Goal: Task Accomplishment & Management: Complete application form

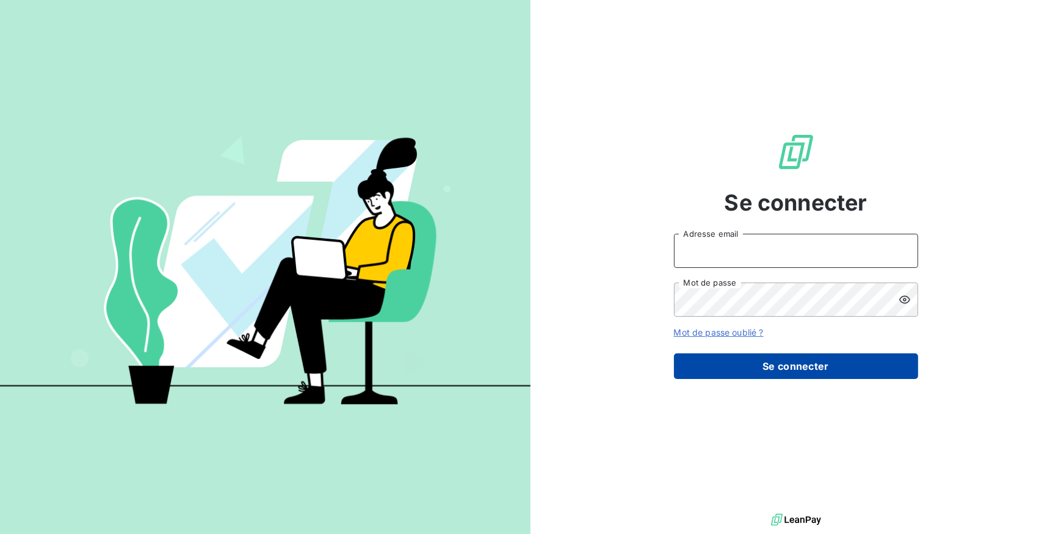
type input "[EMAIL_ADDRESS][DOMAIN_NAME]"
click at [721, 363] on button "Se connecter" at bounding box center [796, 367] width 244 height 26
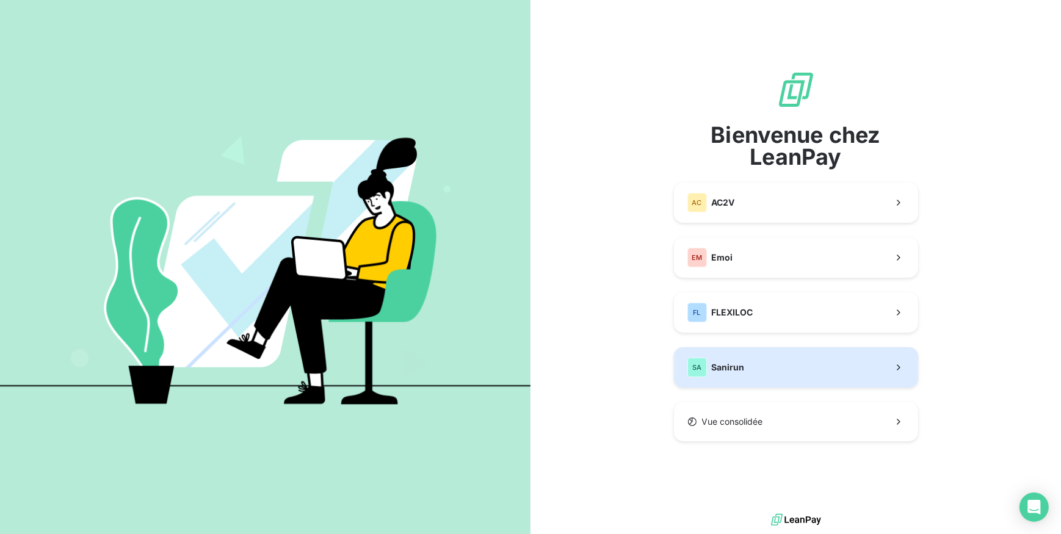
click at [719, 370] on span "Sanirun" at bounding box center [728, 368] width 33 height 12
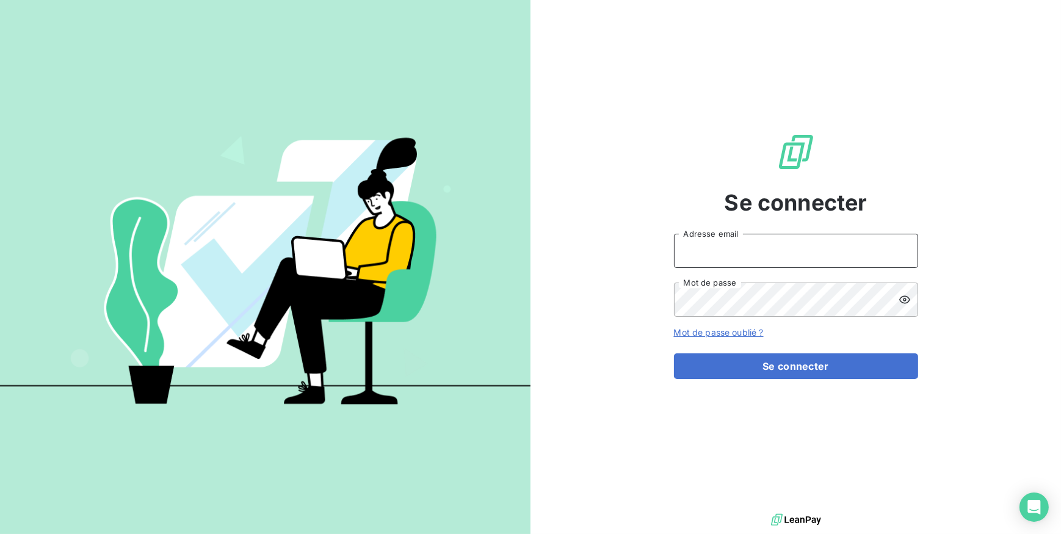
type input "[EMAIL_ADDRESS][DOMAIN_NAME]"
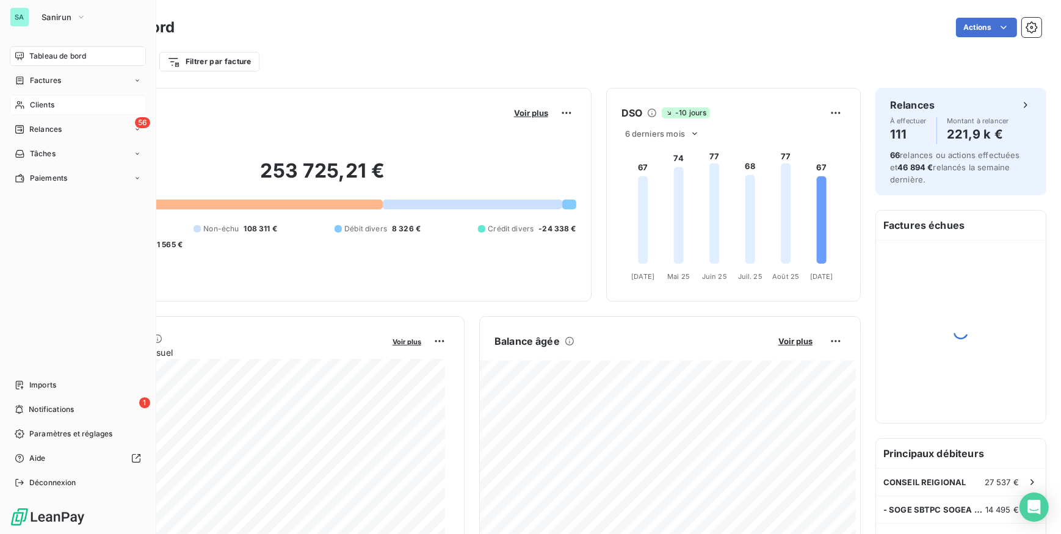
click at [55, 106] on div "Clients" at bounding box center [78, 105] width 136 height 20
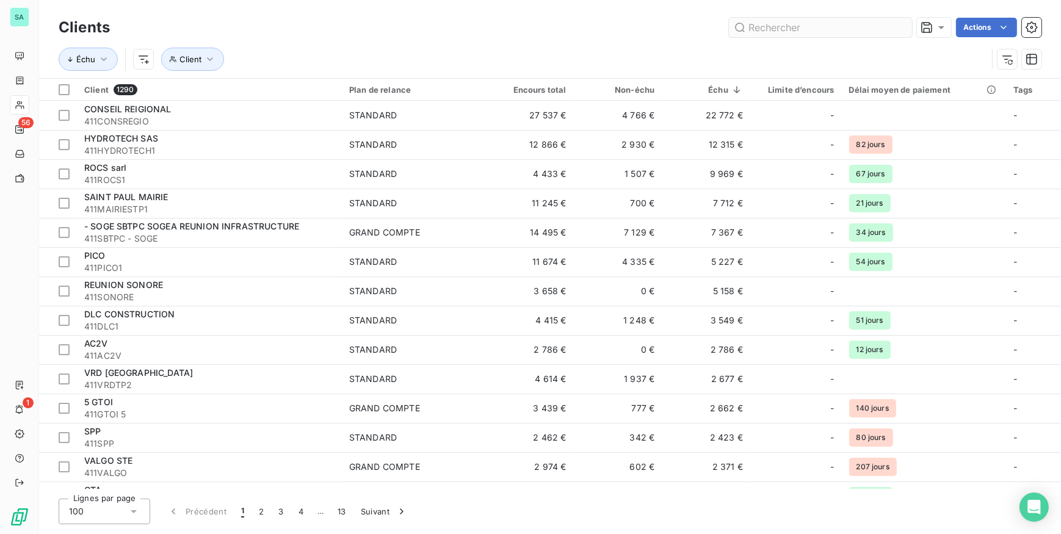
click at [824, 26] on input "text" at bounding box center [820, 28] width 183 height 20
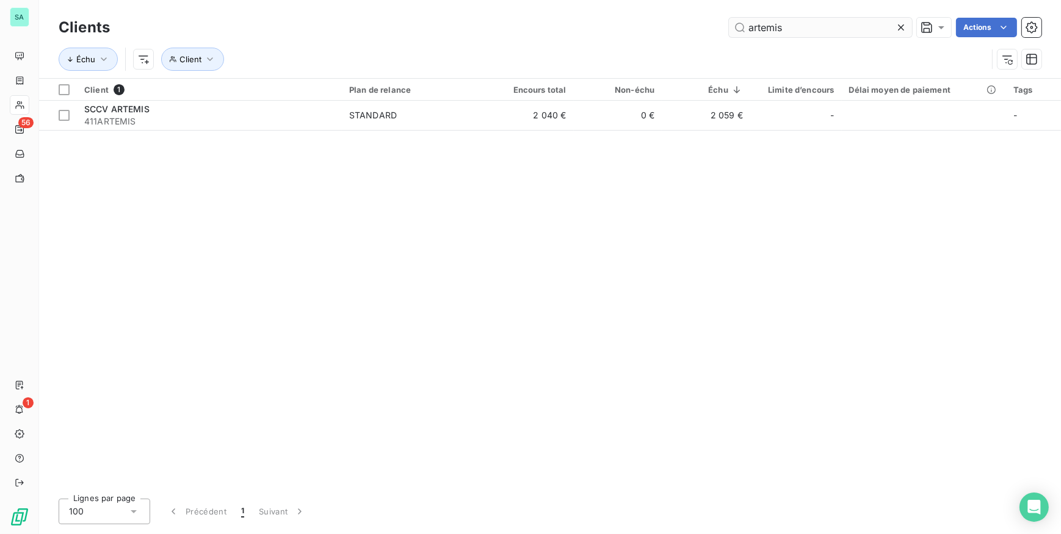
type input "artemis"
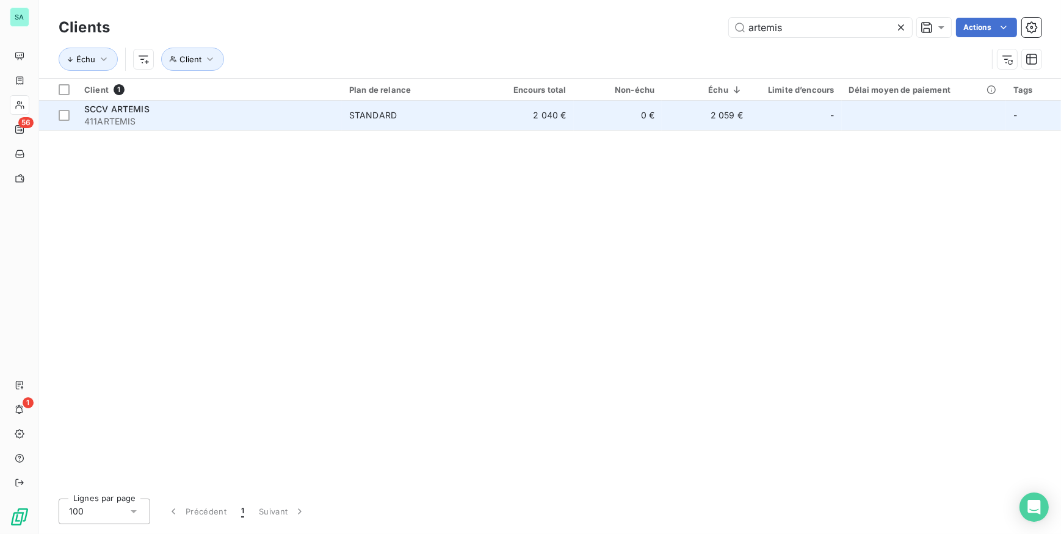
click at [137, 116] on span "411ARTEMIS" at bounding box center [209, 121] width 250 height 12
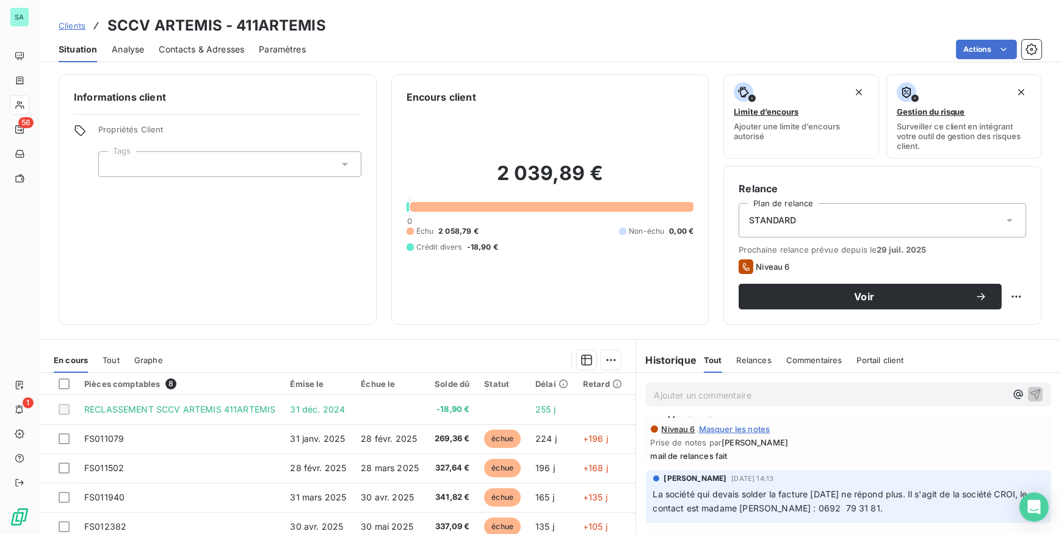
scroll to position [111, 0]
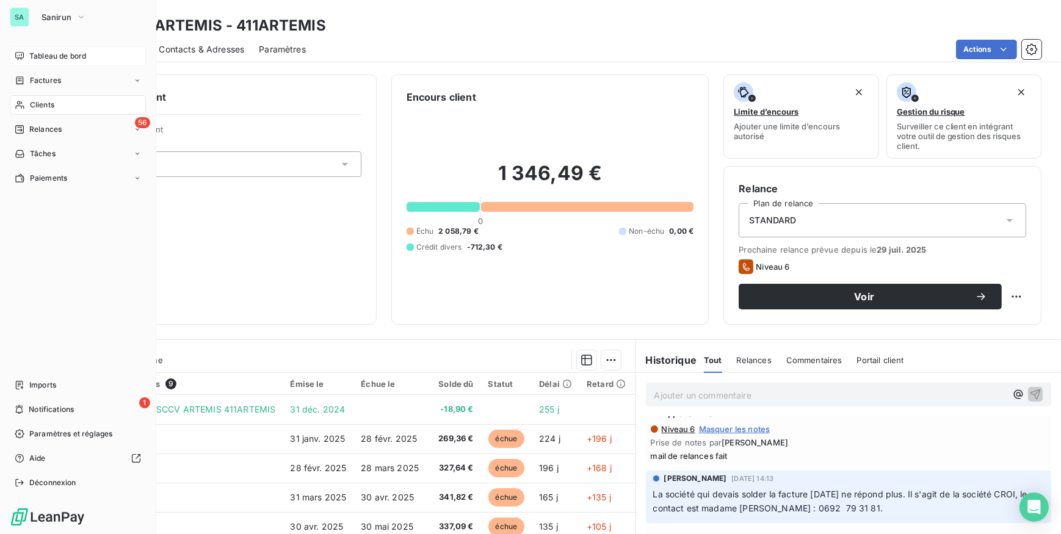
click at [36, 57] on span "Tableau de bord" at bounding box center [57, 56] width 57 height 11
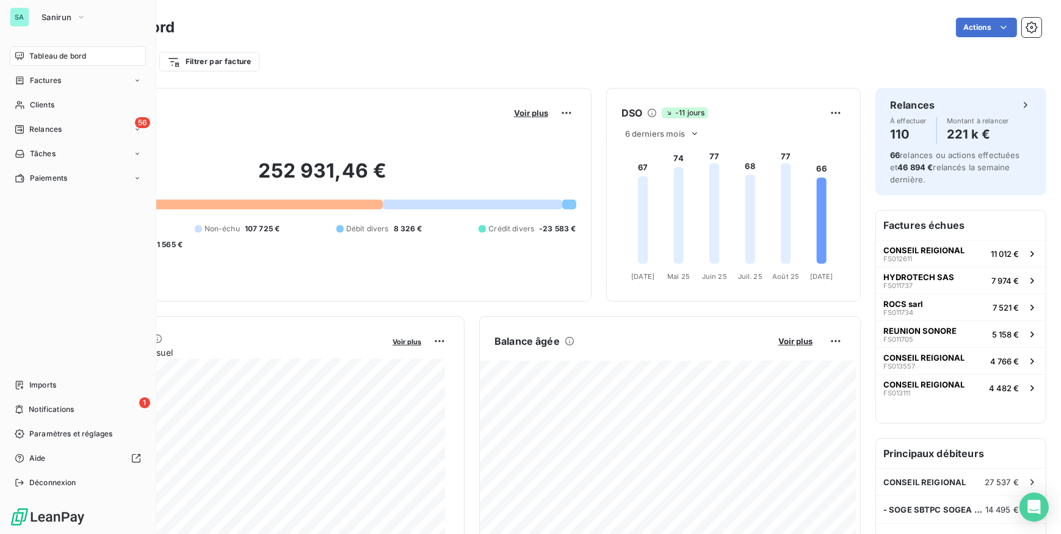
click at [34, 20] on button "Sanirun" at bounding box center [63, 17] width 59 height 20
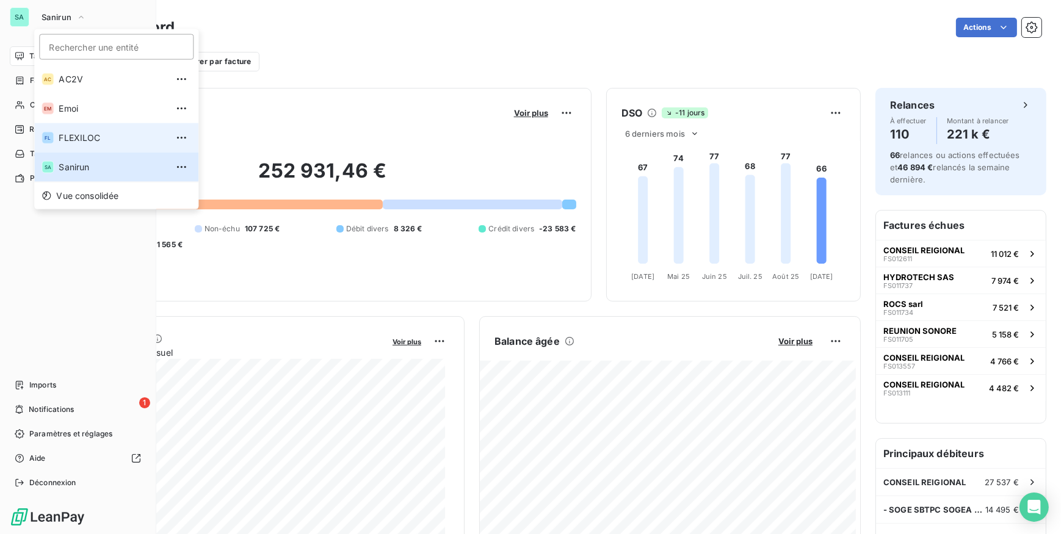
click at [79, 136] on span "FLEXILOC" at bounding box center [113, 138] width 108 height 12
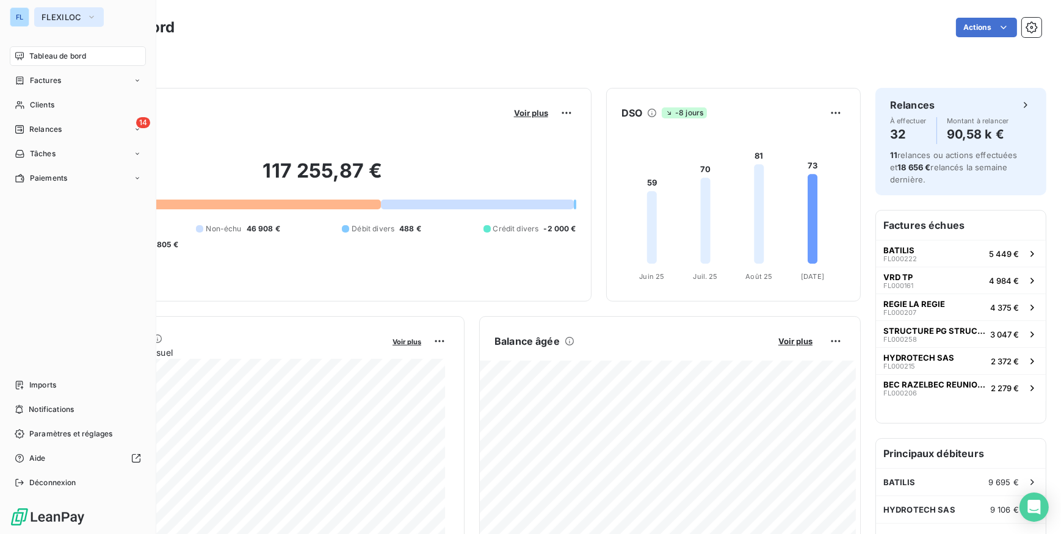
click at [59, 16] on span "FLEXILOC" at bounding box center [62, 17] width 40 height 10
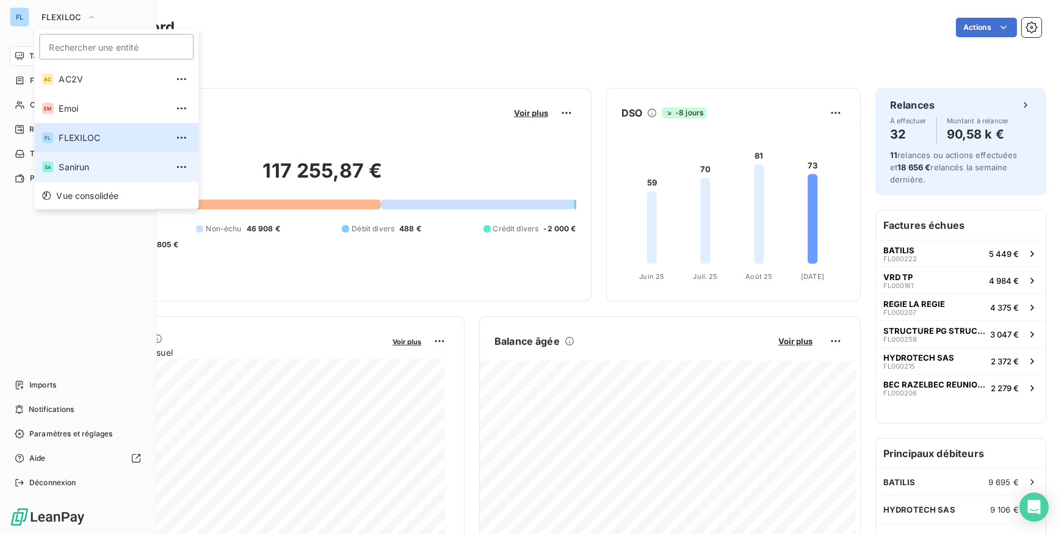
click at [83, 164] on span "Sanirun" at bounding box center [113, 167] width 108 height 12
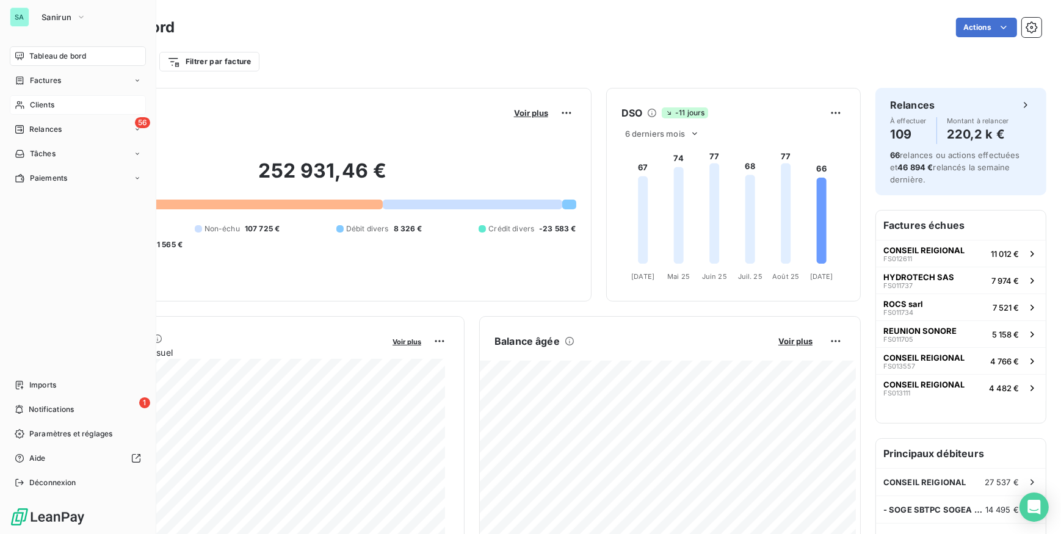
click at [62, 111] on div "Clients" at bounding box center [78, 105] width 136 height 20
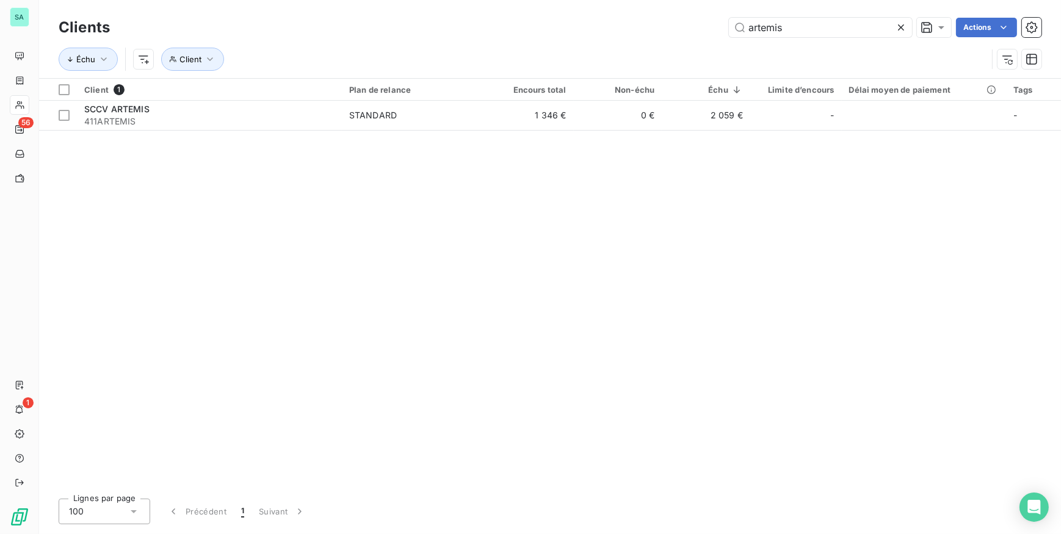
click at [906, 22] on icon at bounding box center [901, 27] width 12 height 12
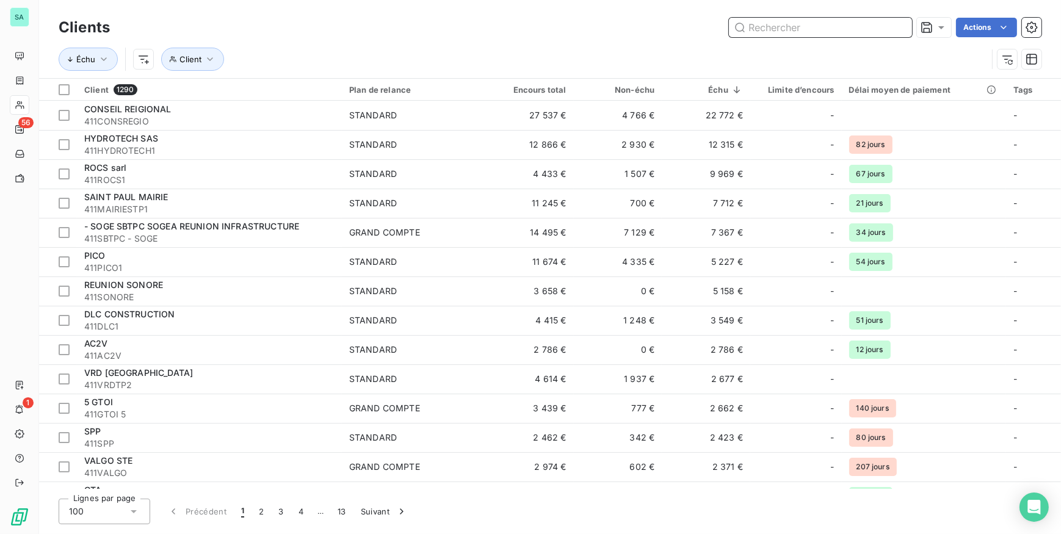
click at [843, 26] on input "text" at bounding box center [820, 28] width 183 height 20
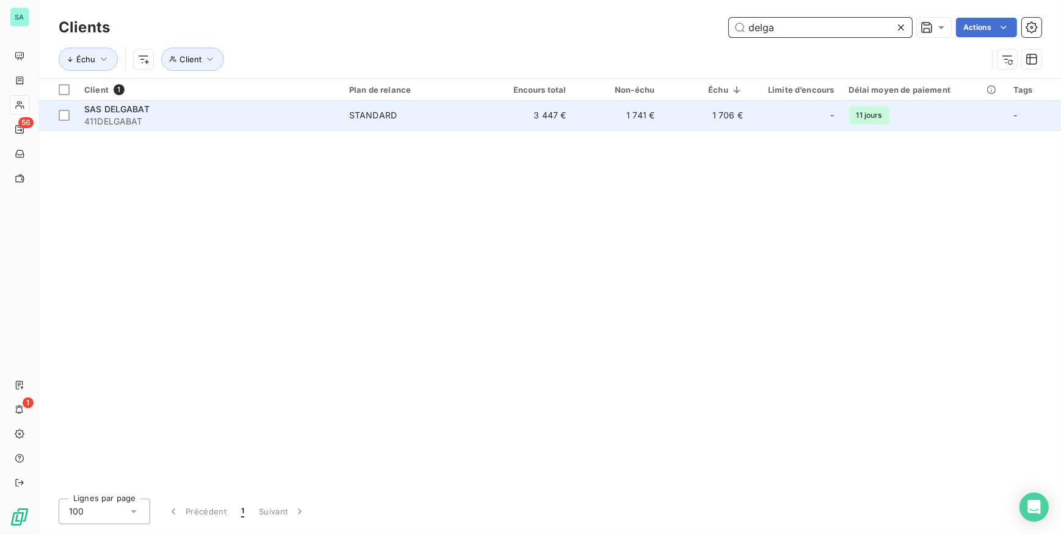
type input "delga"
click at [282, 116] on span "411DELGABAT" at bounding box center [209, 121] width 250 height 12
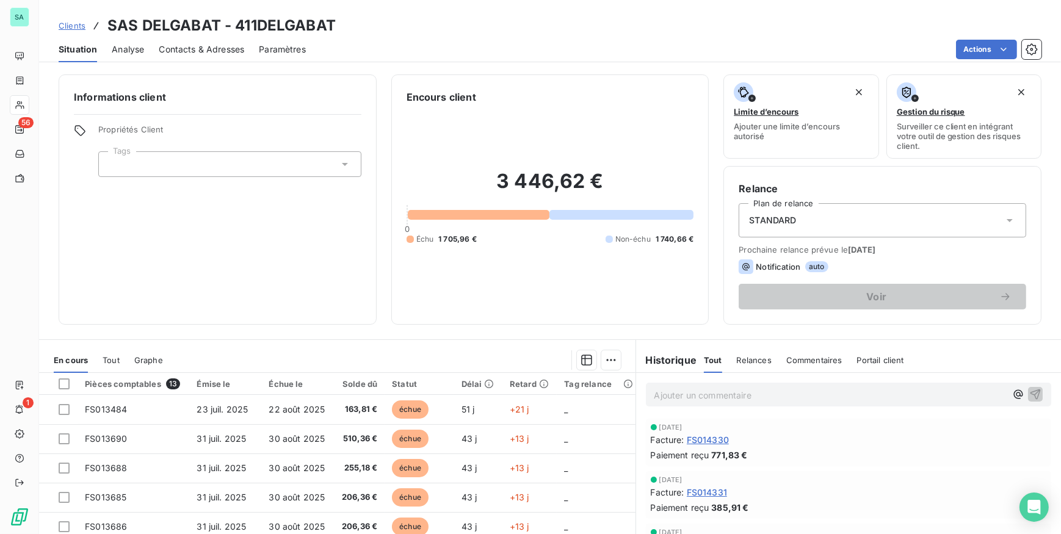
click at [231, 49] on span "Contacts & Adresses" at bounding box center [201, 49] width 85 height 12
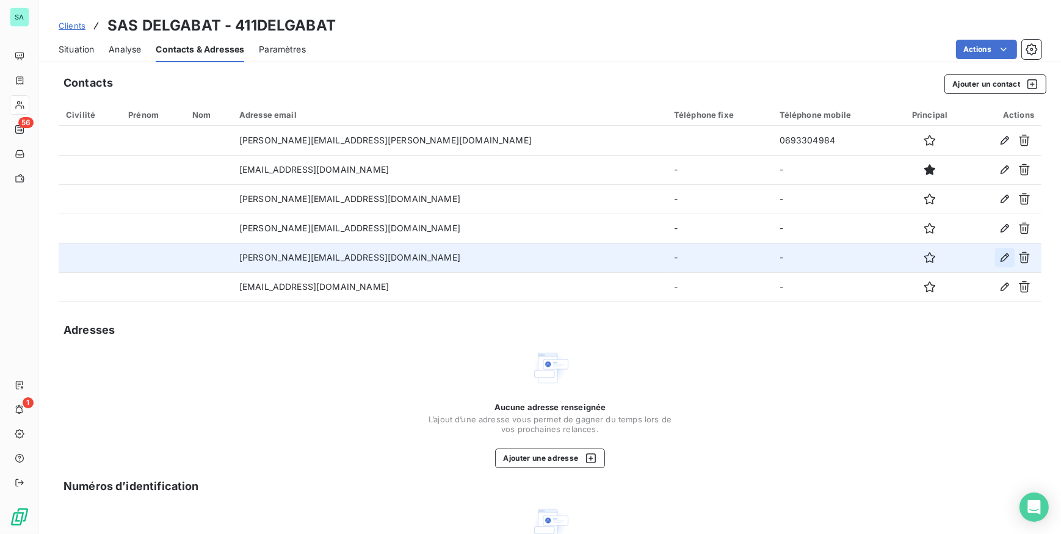
click at [999, 256] on icon "button" at bounding box center [1005, 258] width 12 height 12
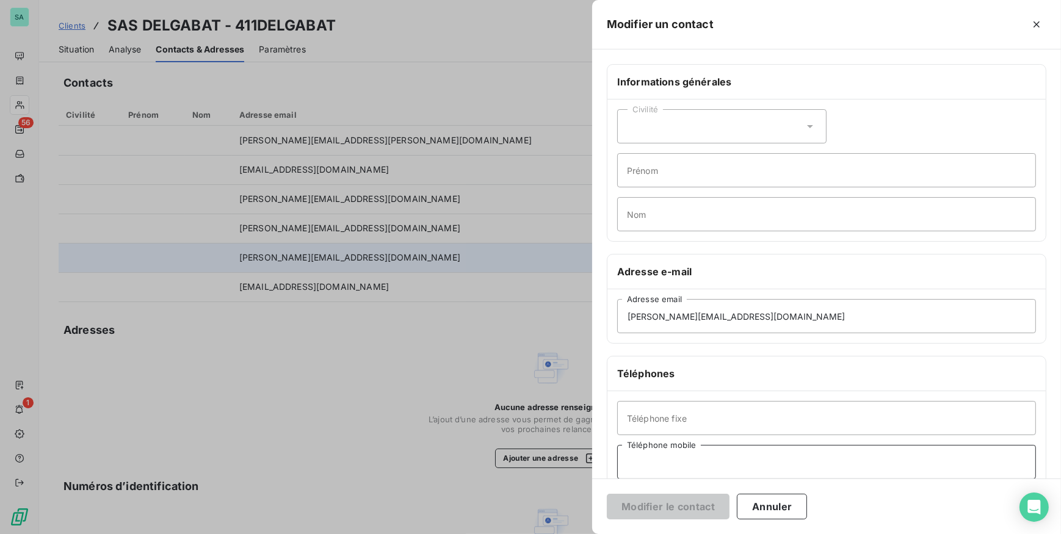
click at [672, 460] on input "Téléphone mobile" at bounding box center [826, 462] width 419 height 34
type input "0692 22 36 13"
click at [716, 508] on button "Modifier le contact" at bounding box center [668, 507] width 123 height 26
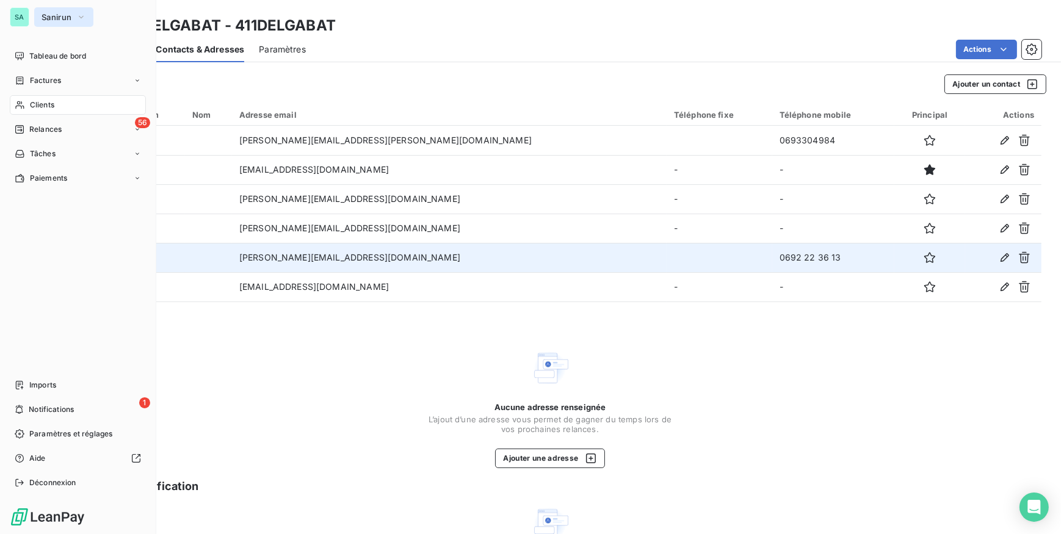
click at [38, 12] on button "Sanirun" at bounding box center [63, 17] width 59 height 20
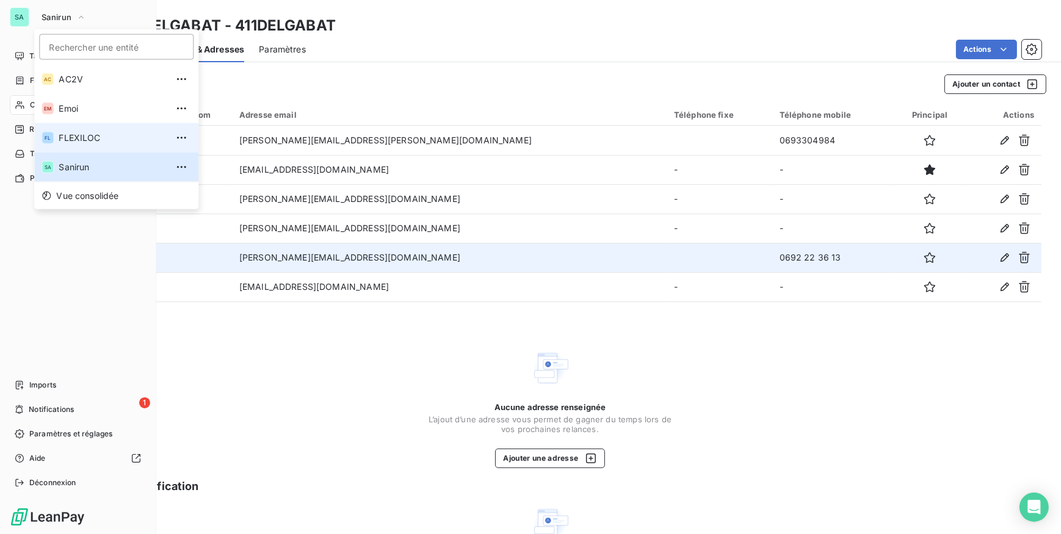
click at [68, 138] on span "FLEXILOC" at bounding box center [113, 138] width 108 height 12
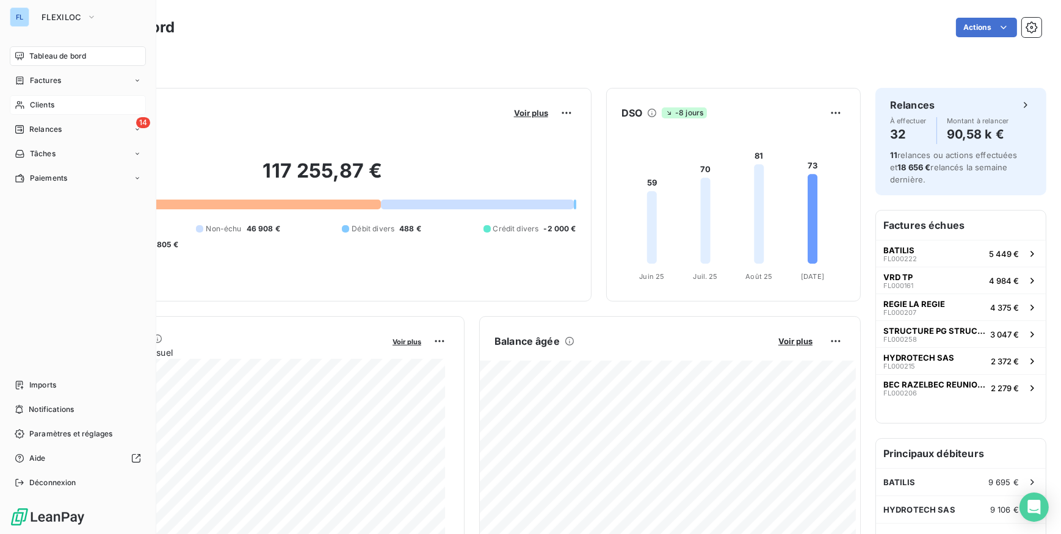
click at [31, 105] on span "Clients" at bounding box center [42, 105] width 24 height 11
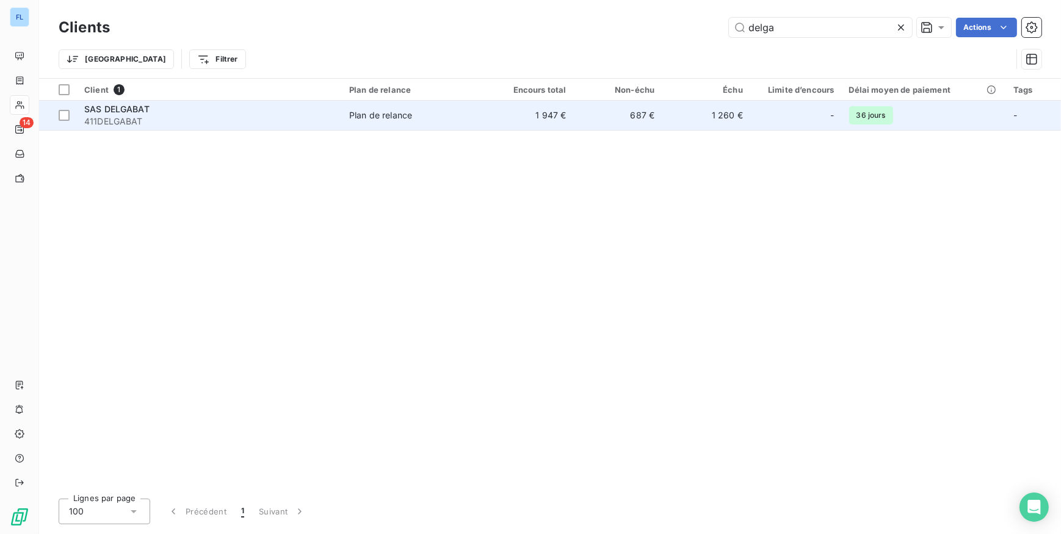
click at [220, 120] on span "411DELGABAT" at bounding box center [209, 121] width 250 height 12
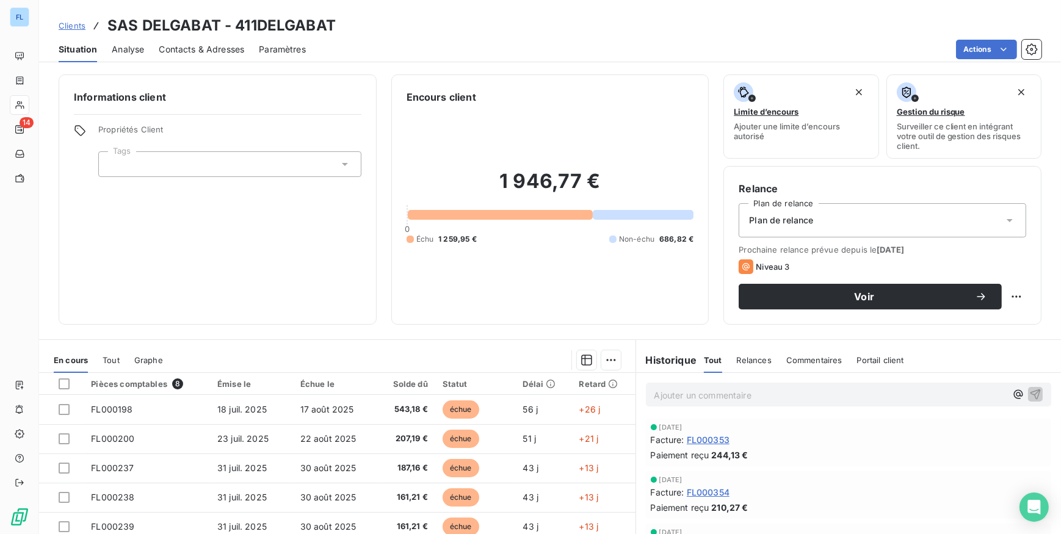
click at [216, 49] on span "Contacts & Adresses" at bounding box center [201, 49] width 85 height 12
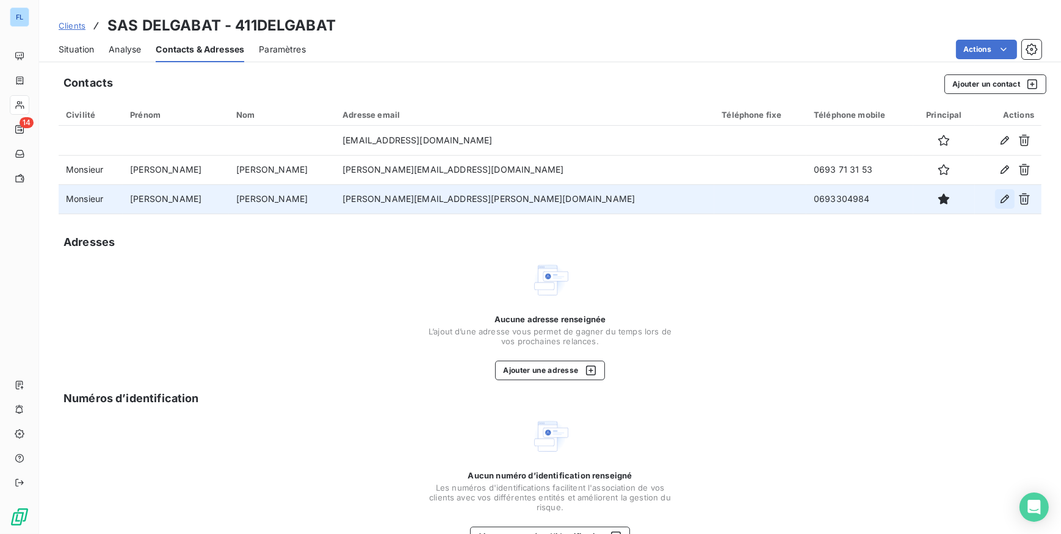
click at [1001, 198] on icon "button" at bounding box center [1005, 199] width 9 height 9
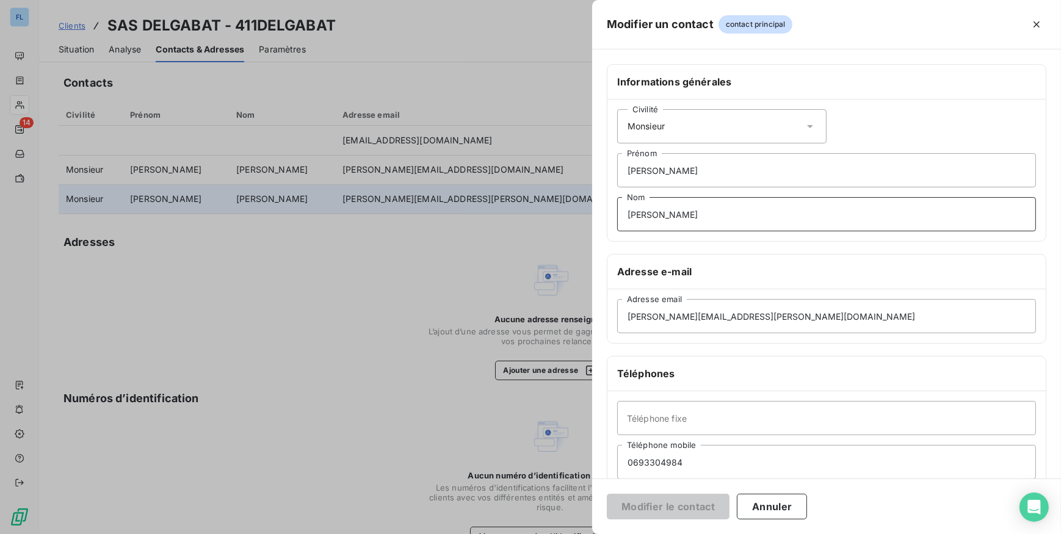
click at [692, 214] on input "[PERSON_NAME]" at bounding box center [826, 214] width 419 height 34
drag, startPoint x: 692, startPoint y: 214, endPoint x: 613, endPoint y: 205, distance: 79.4
click at [615, 205] on div "Civilité Monsieur [PERSON_NAME] [PERSON_NAME] Nom" at bounding box center [827, 171] width 438 height 142
type input "k"
type input "KONDOKI"
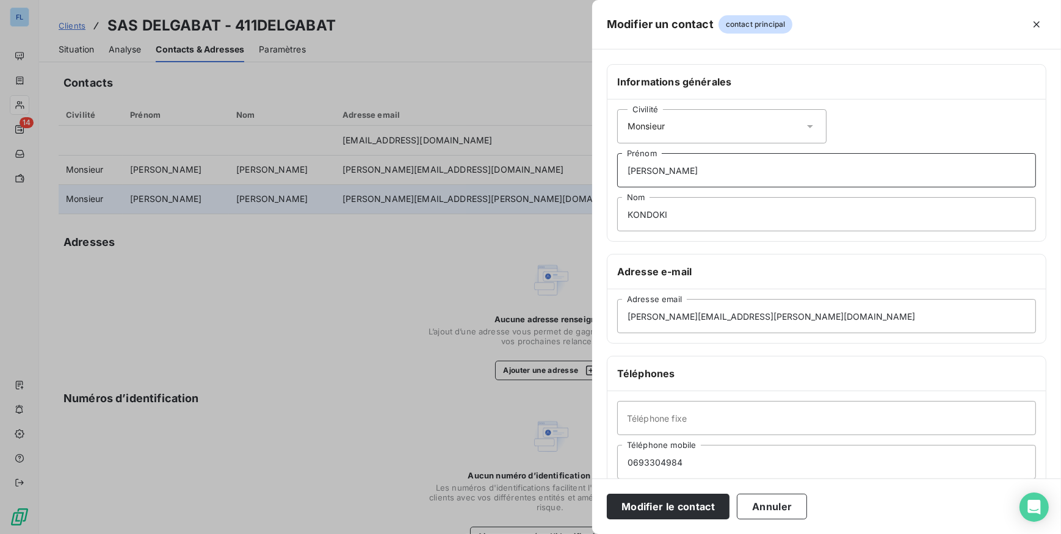
drag, startPoint x: 652, startPoint y: 172, endPoint x: 559, endPoint y: 165, distance: 93.1
click at [560, 534] on div "Modifier un contact contact principal Informations générales Civilité Monsieur …" at bounding box center [530, 534] width 1061 height 0
click at [686, 313] on input "[PERSON_NAME][EMAIL_ADDRESS][PERSON_NAME][DOMAIN_NAME]" at bounding box center [826, 316] width 419 height 34
click at [691, 162] on input "Prénom" at bounding box center [826, 170] width 419 height 34
type input "[PERSON_NAME]"
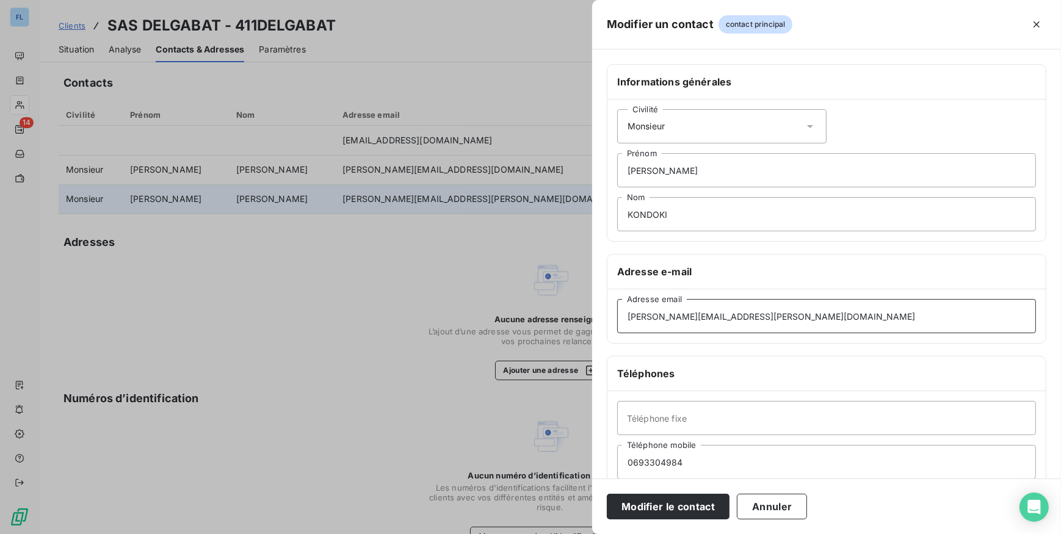
click at [766, 318] on input "[PERSON_NAME][EMAIL_ADDRESS][PERSON_NAME][DOMAIN_NAME]" at bounding box center [826, 316] width 419 height 34
drag, startPoint x: 641, startPoint y: 315, endPoint x: 597, endPoint y: 306, distance: 44.2
click at [597, 306] on div "Informations générales Civilité Monsieur [PERSON_NAME] KONDOKI Nom Adresse e-ma…" at bounding box center [826, 335] width 469 height 542
drag, startPoint x: 655, startPoint y: 318, endPoint x: 697, endPoint y: 319, distance: 42.2
click at [697, 319] on input "[EMAIL_ADDRESS][PERSON_NAME][DOMAIN_NAME]" at bounding box center [826, 316] width 419 height 34
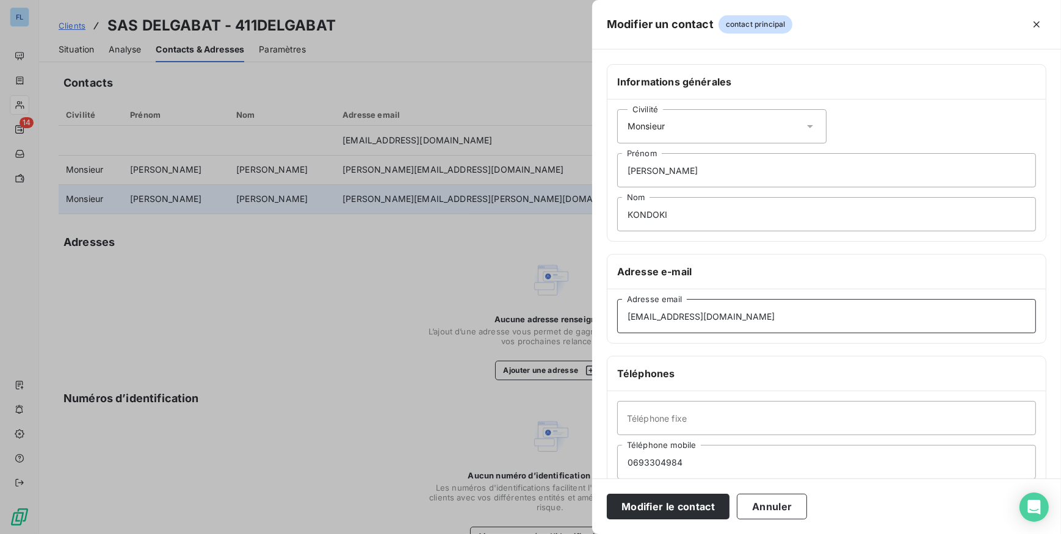
type input "[EMAIL_ADDRESS][DOMAIN_NAME]"
drag, startPoint x: 666, startPoint y: 458, endPoint x: 584, endPoint y: 458, distance: 81.2
click at [584, 534] on div "Modifier un contact contact principal Informations générales Civilité Monsieur …" at bounding box center [530, 534] width 1061 height 0
type input "0692223613"
click at [706, 505] on button "Modifier le contact" at bounding box center [668, 507] width 123 height 26
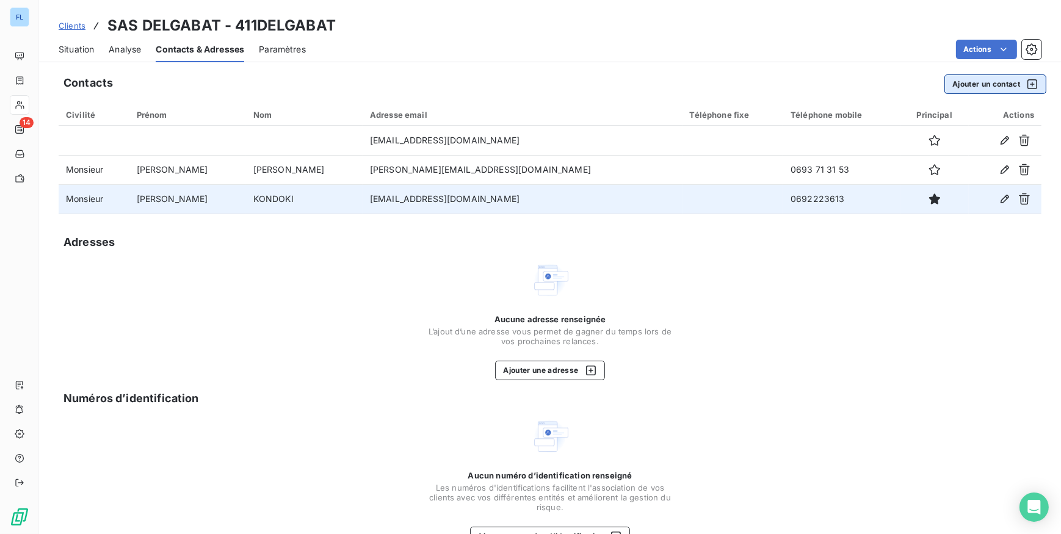
click at [965, 87] on button "Ajouter un contact" at bounding box center [996, 85] width 102 height 20
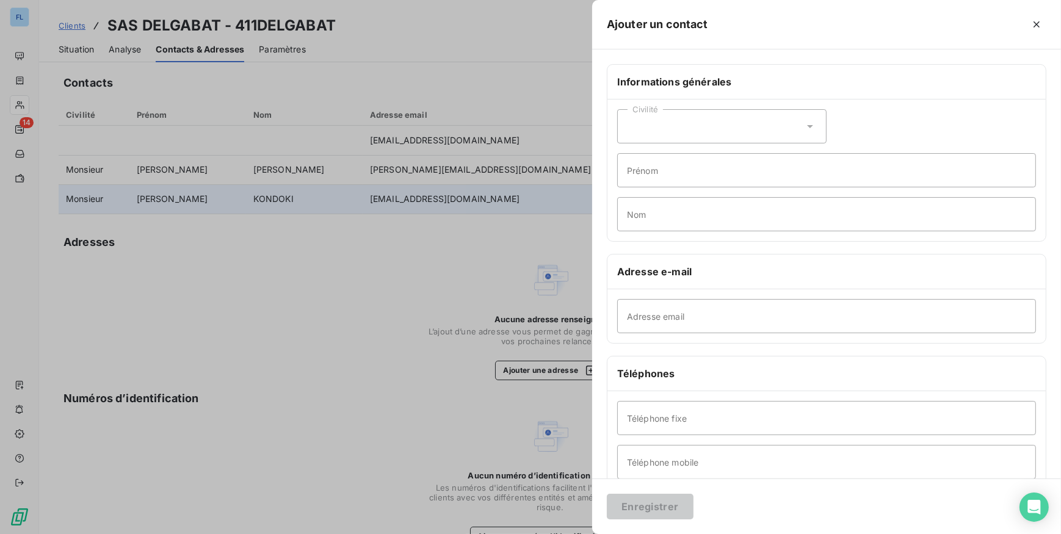
click at [733, 134] on div "Civilité" at bounding box center [721, 126] width 209 height 34
click at [708, 155] on li "Madame" at bounding box center [721, 157] width 209 height 22
click at [677, 174] on input "Prénom" at bounding box center [826, 170] width 419 height 34
type input "n"
type input "Ninon"
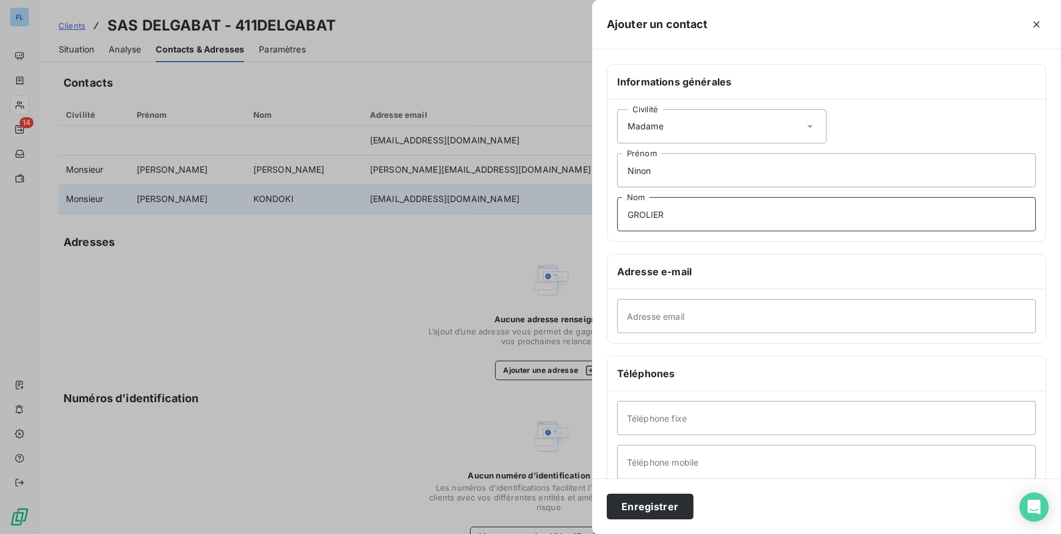
type input "GROLIER"
click at [751, 412] on input "Téléphone fixe" at bounding box center [826, 418] width 419 height 34
click at [751, 452] on input "Téléphone mobile" at bounding box center [826, 462] width 419 height 34
paste input "0692391767"
type input "0692391767"
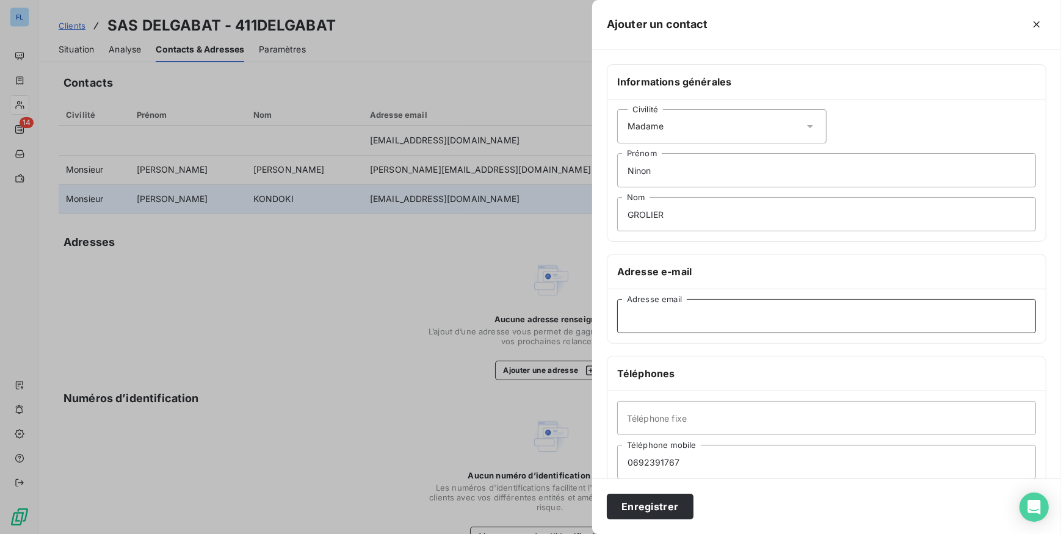
click at [664, 321] on input "Adresse email" at bounding box center [826, 316] width 419 height 34
paste input "[EMAIL_ADDRESS][DOMAIN_NAME]"
type input "[EMAIL_ADDRESS][DOMAIN_NAME]"
click at [655, 506] on button "Enregistrer" at bounding box center [650, 507] width 87 height 26
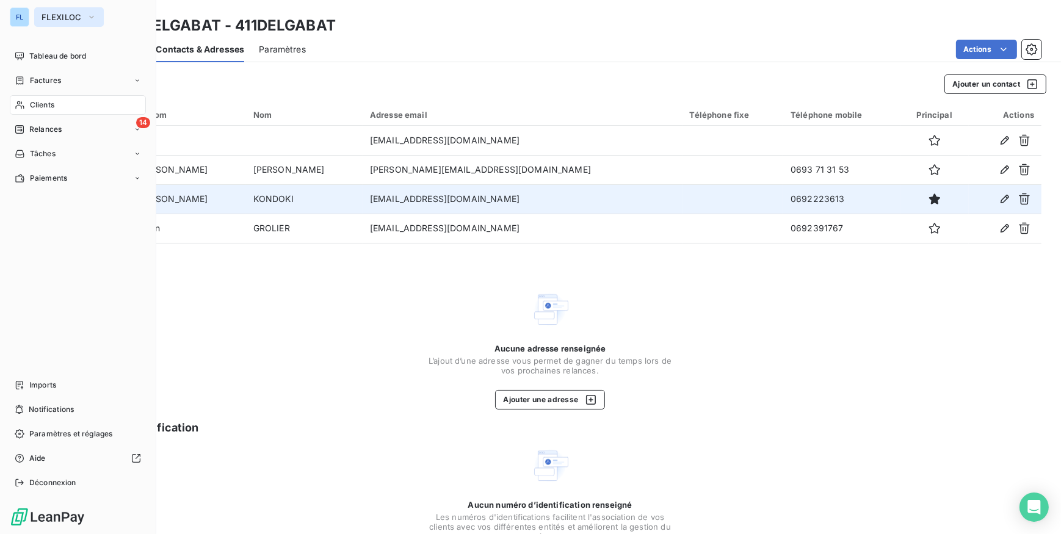
click at [49, 16] on span "FLEXILOC" at bounding box center [62, 17] width 40 height 10
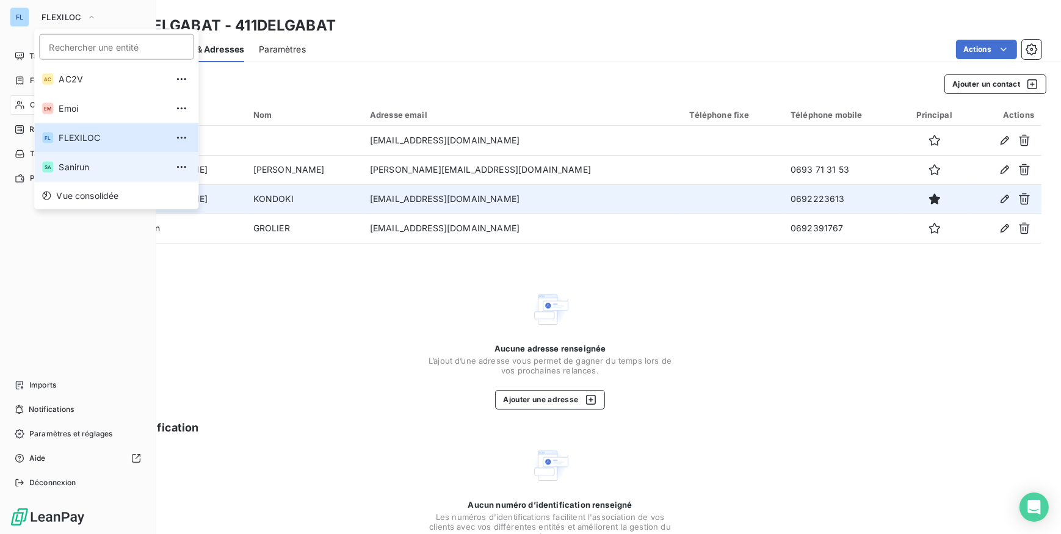
click at [59, 165] on span "Sanirun" at bounding box center [113, 167] width 108 height 12
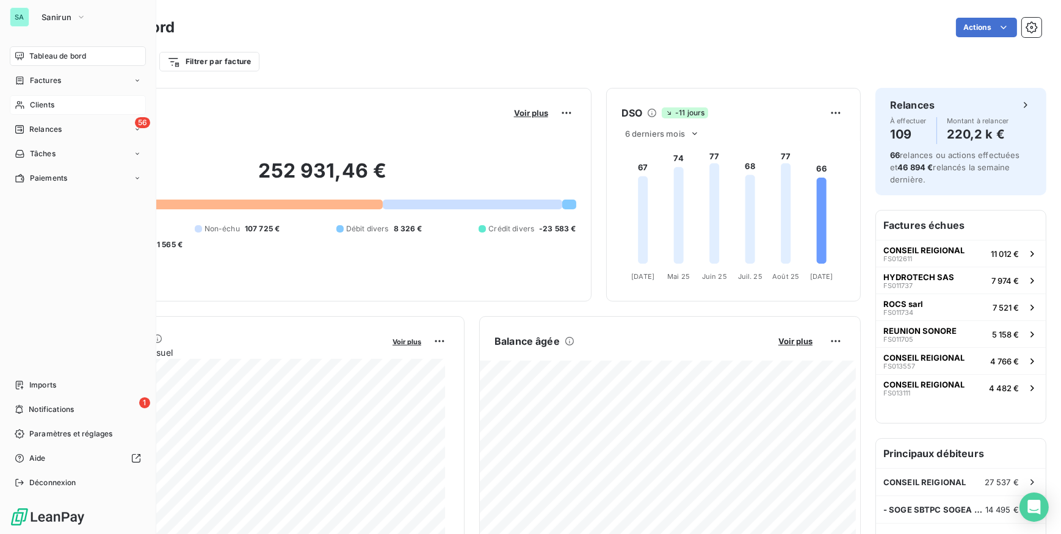
click at [60, 100] on div "Clients" at bounding box center [78, 105] width 136 height 20
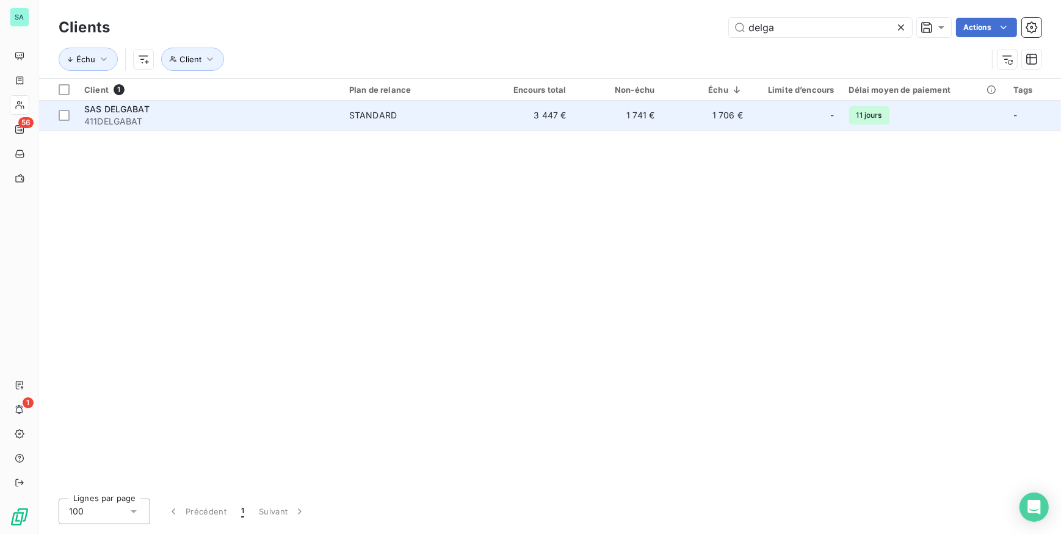
click at [220, 115] on span "411DELGABAT" at bounding box center [209, 121] width 250 height 12
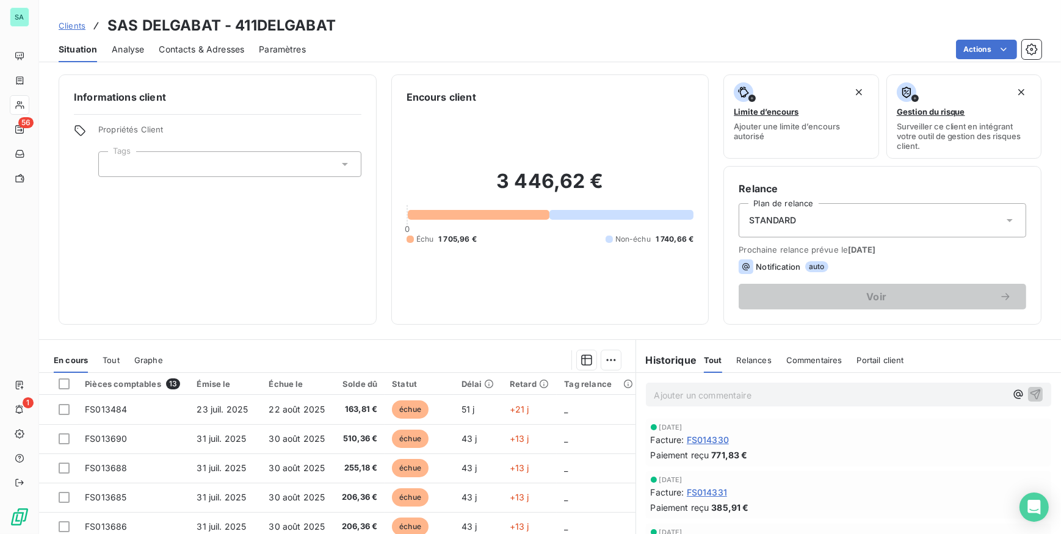
click at [194, 51] on span "Contacts & Adresses" at bounding box center [201, 49] width 85 height 12
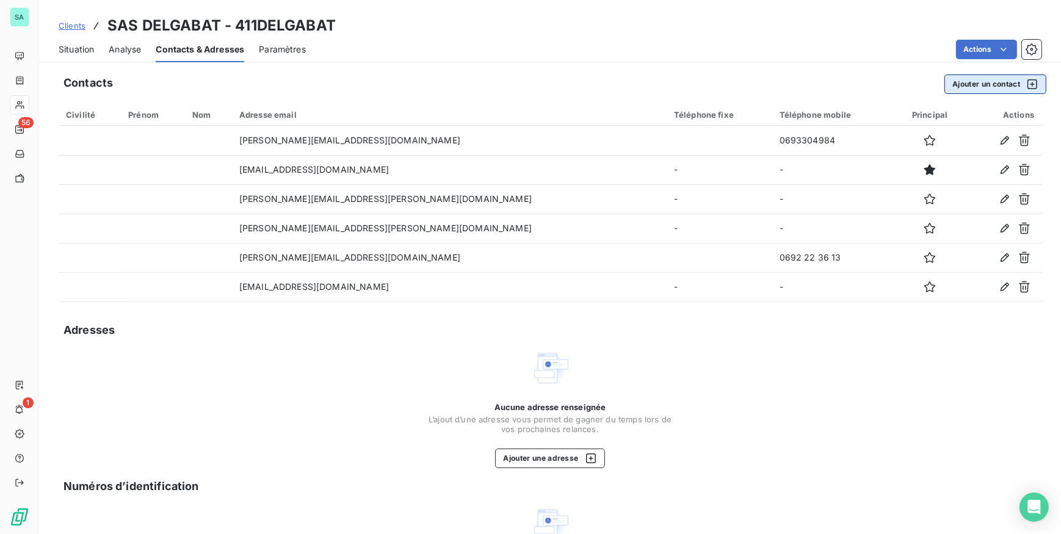
click at [963, 85] on button "Ajouter un contact" at bounding box center [996, 85] width 102 height 20
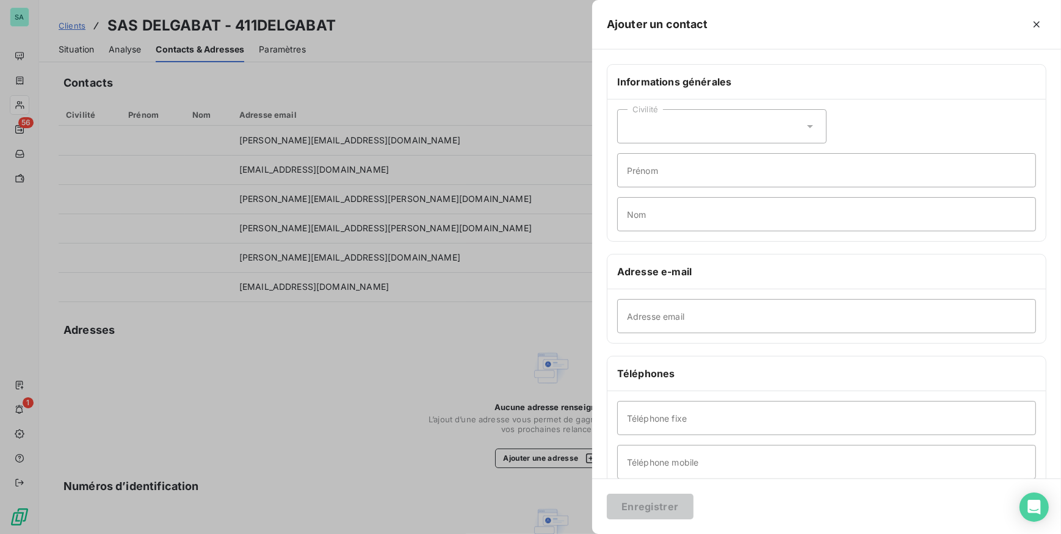
click at [661, 116] on div "Civilité" at bounding box center [721, 126] width 209 height 34
click at [666, 158] on span "Madame" at bounding box center [658, 157] width 33 height 12
click at [657, 172] on input "Prénom" at bounding box center [826, 170] width 419 height 34
type input "Ninon"
type input "GROLIER"
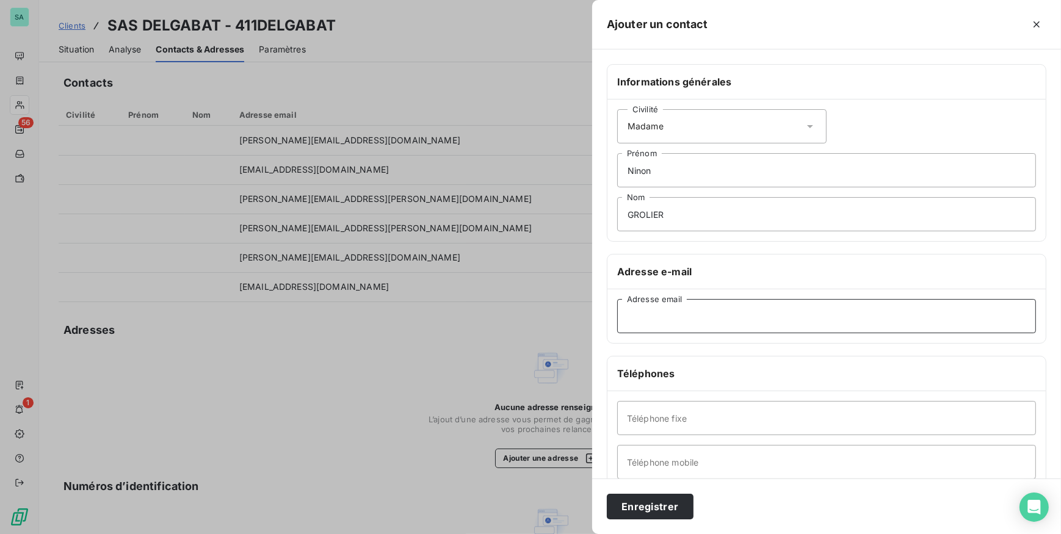
click at [709, 312] on input "Adresse email" at bounding box center [826, 316] width 419 height 34
paste input "[EMAIL_ADDRESS][DOMAIN_NAME]"
type input "[EMAIL_ADDRESS][DOMAIN_NAME]"
click at [696, 459] on input "Téléphone mobile" at bounding box center [826, 462] width 419 height 34
paste input "0692391767"
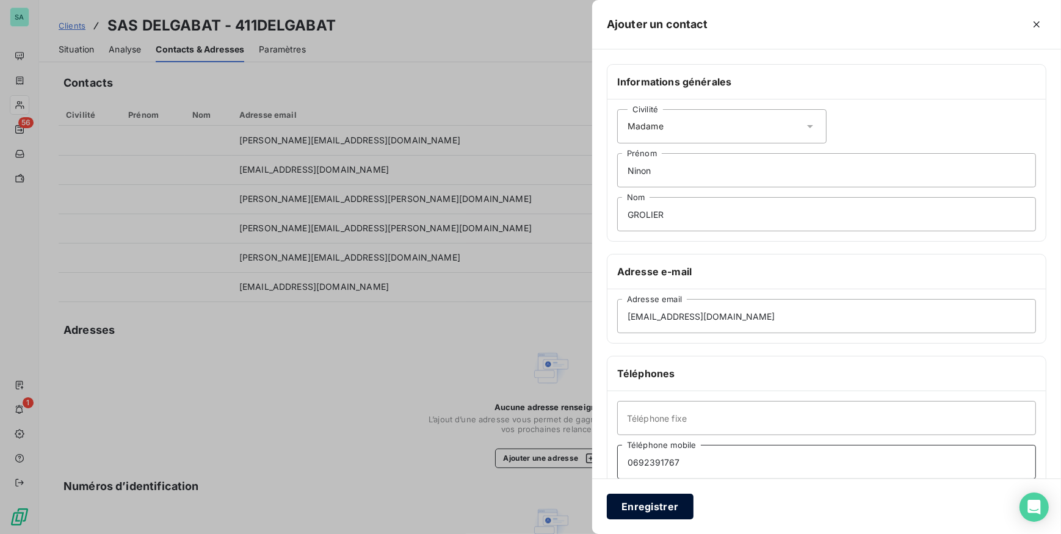
type input "0692391767"
click at [661, 503] on button "Enregistrer" at bounding box center [650, 507] width 87 height 26
